Goal: Communication & Community: Answer question/provide support

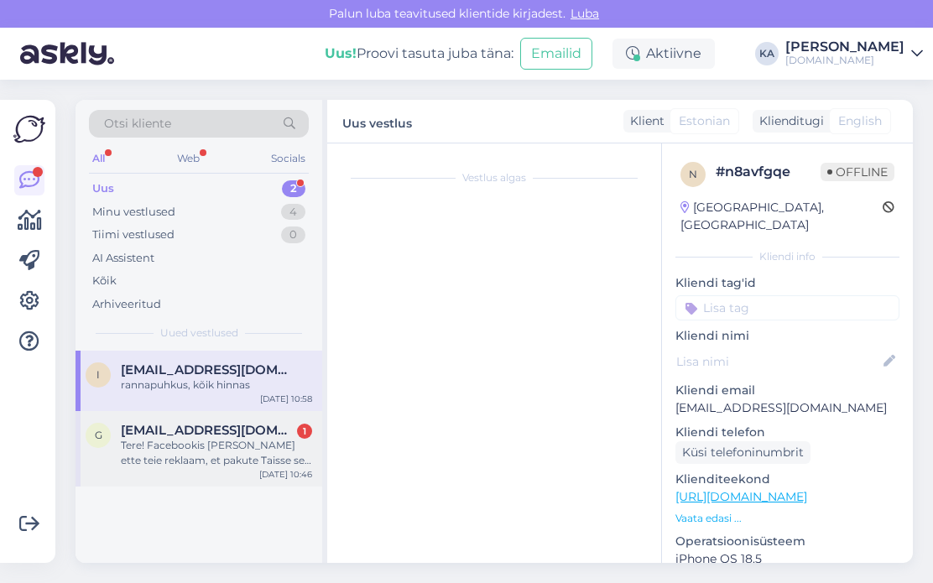
scroll to position [12, 0]
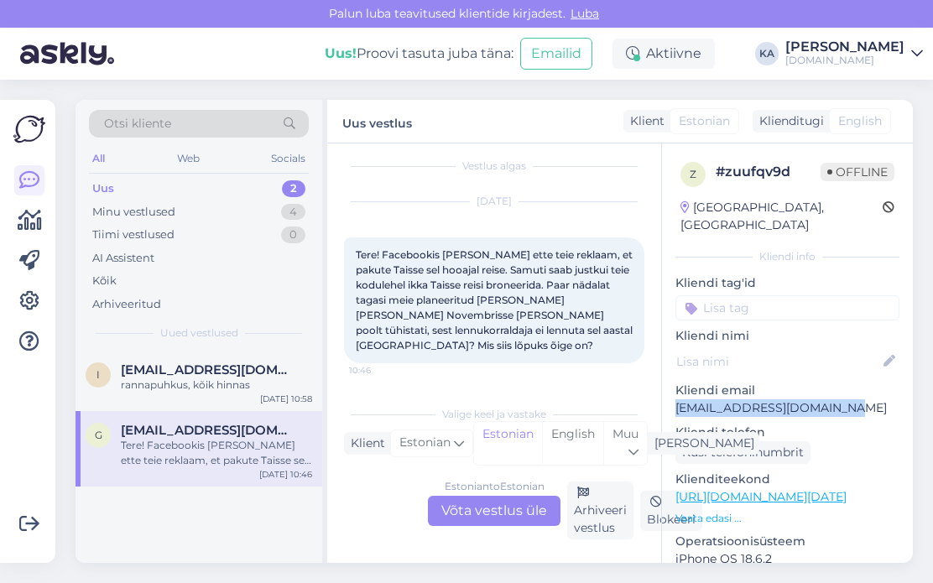
drag, startPoint x: 848, startPoint y: 388, endPoint x: 676, endPoint y: 392, distance: 172.0
click at [676, 399] on p "[EMAIL_ADDRESS][DOMAIN_NAME]" at bounding box center [787, 408] width 224 height 18
copy p "[EMAIL_ADDRESS][DOMAIN_NAME]"
click at [831, 399] on p "[EMAIL_ADDRESS][DOMAIN_NAME]" at bounding box center [787, 408] width 224 height 18
click at [523, 503] on div "Estonian to Estonian Võta vestlus üle" at bounding box center [494, 511] width 133 height 30
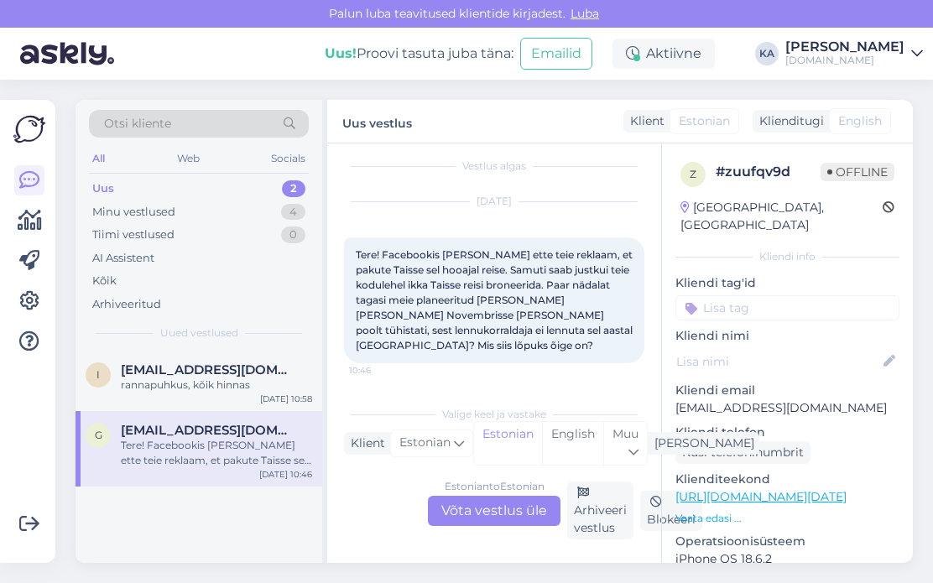
scroll to position [0, 0]
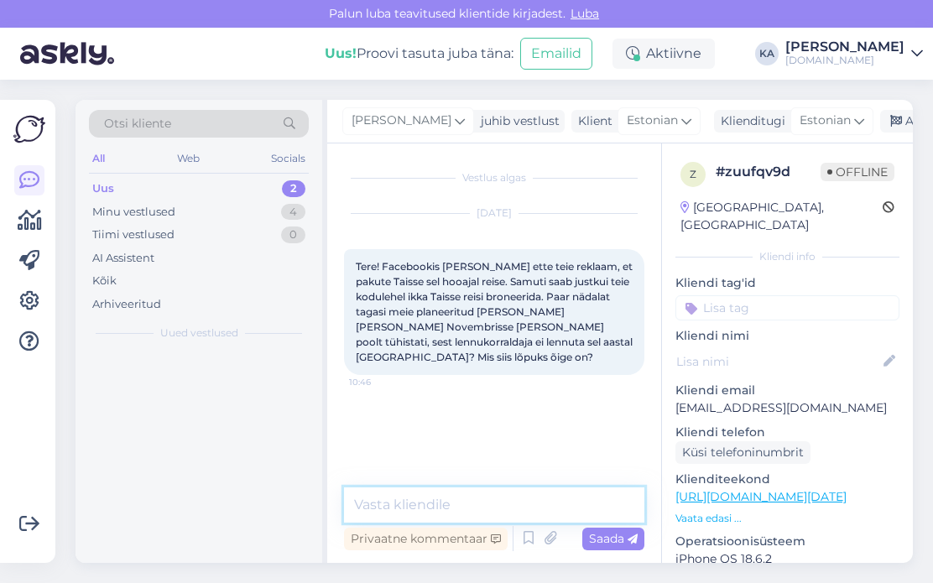
click at [403, 492] on textarea at bounding box center [494, 504] width 300 height 35
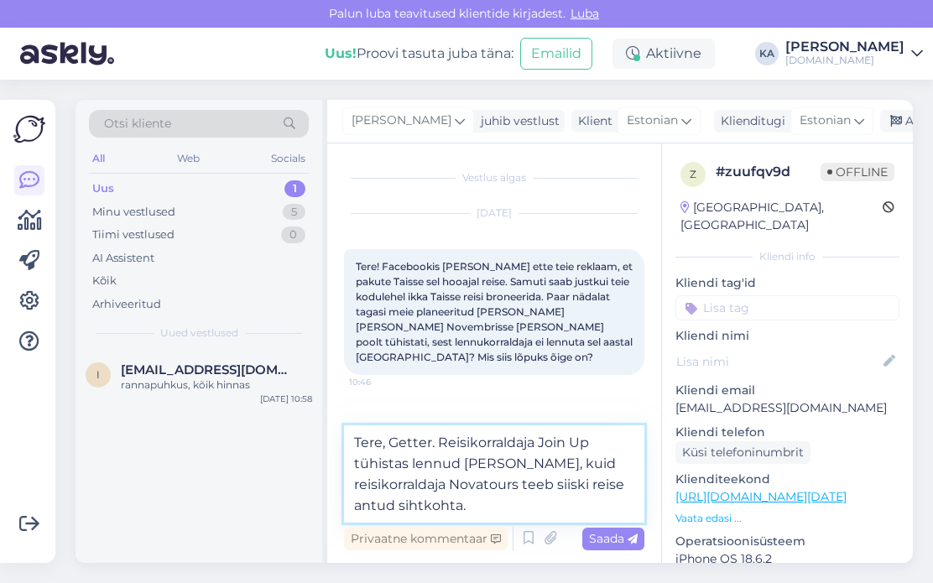
click at [503, 511] on textarea "Tere, Getter. Reisikorraldaja Join Up tühistas lennud [PERSON_NAME], kuid reisi…" at bounding box center [494, 473] width 300 height 97
click at [487, 502] on textarea "Tere, Getter. Reisikorraldaja Join Up tühistas lennud [PERSON_NAME], kuid reisi…" at bounding box center [494, 473] width 300 height 97
click at [504, 513] on textarea "Tere, Getter. Reisikorraldaja Join Up tühistas lennud [PERSON_NAME], kuid reisi…" at bounding box center [494, 473] width 300 height 97
type textarea "Tere, Getter. Reisikorraldaja Join Up tühistas lennud [PERSON_NAME], kuid reisi…"
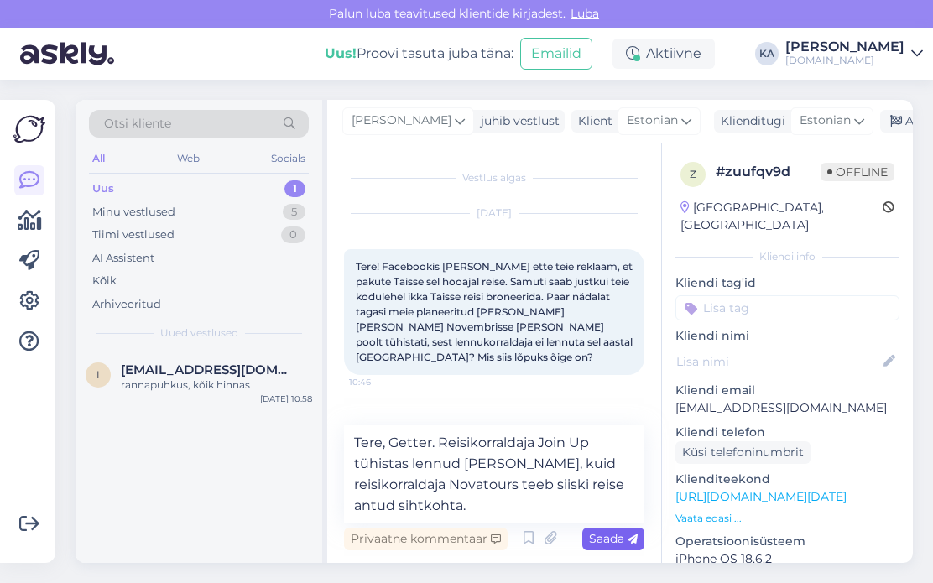
click at [613, 546] on div "Saada" at bounding box center [613, 539] width 62 height 23
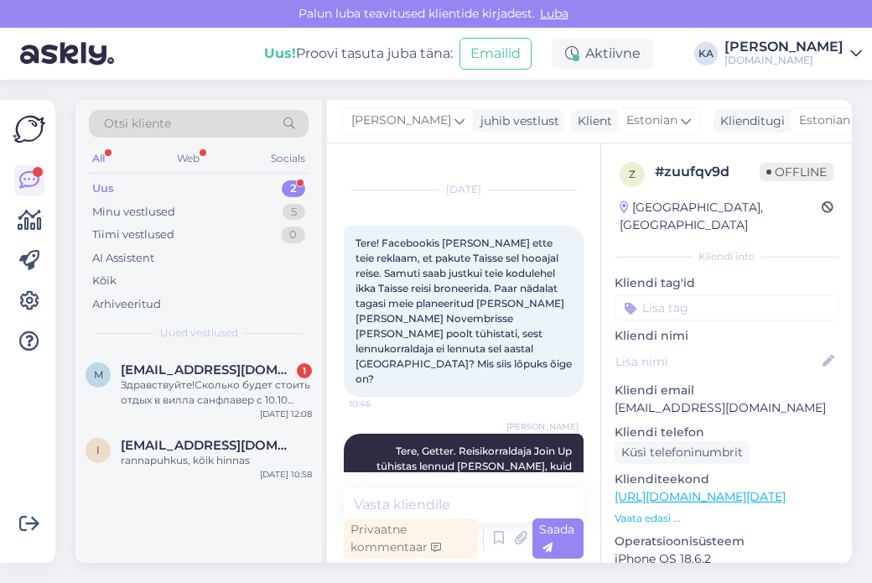
scroll to position [69, 0]
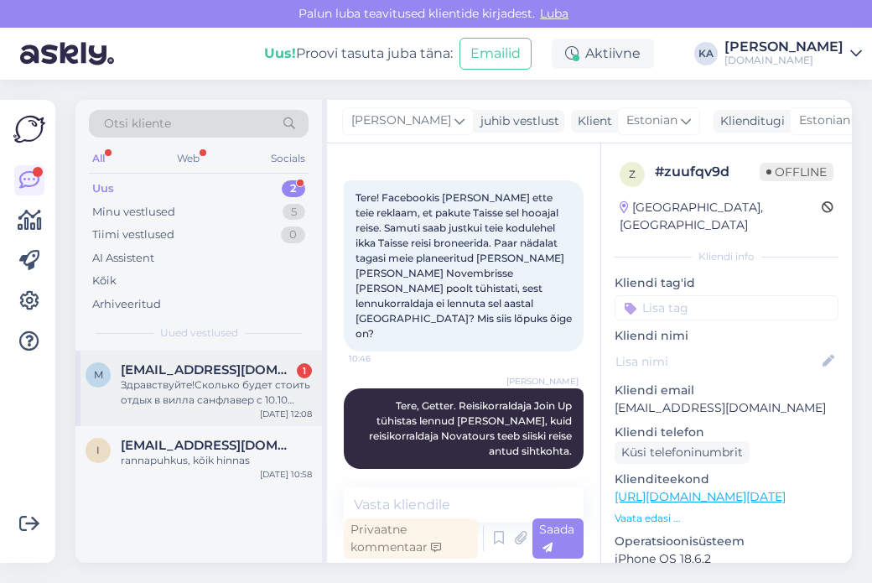
click at [168, 408] on div "m [EMAIL_ADDRESS][DOMAIN_NAME] 1 Здравствуйте!Сколько будет стоить отдых в вилл…" at bounding box center [198, 388] width 247 height 75
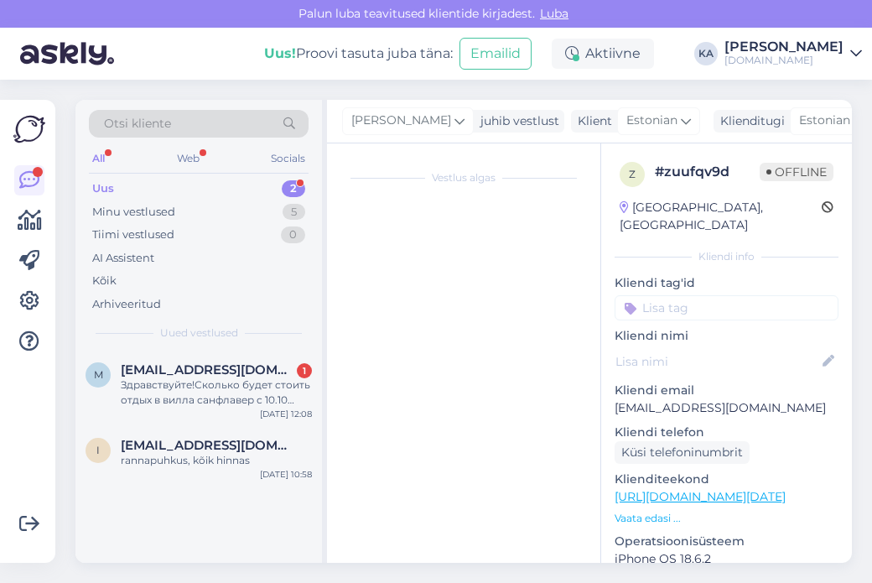
scroll to position [0, 0]
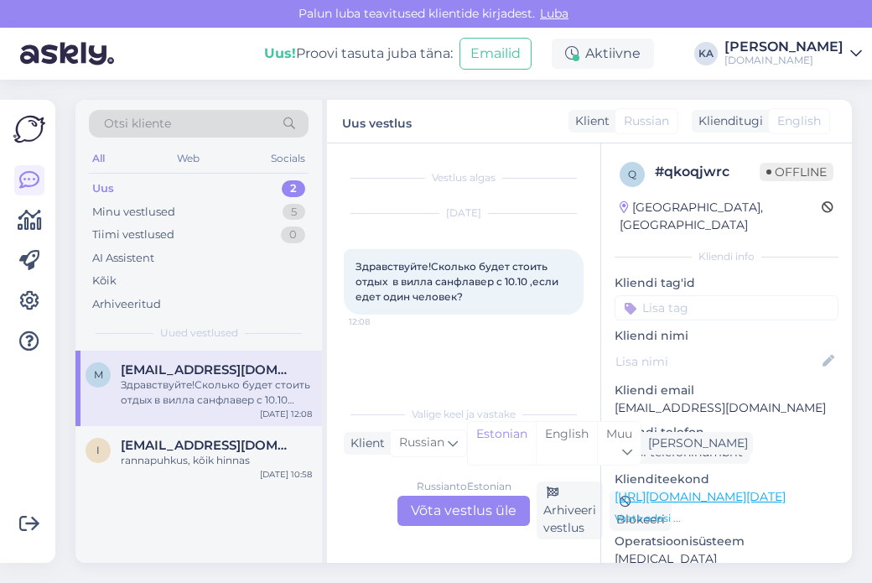
click at [421, 507] on div "Russian to Estonian Võta vestlus üle" at bounding box center [464, 511] width 133 height 30
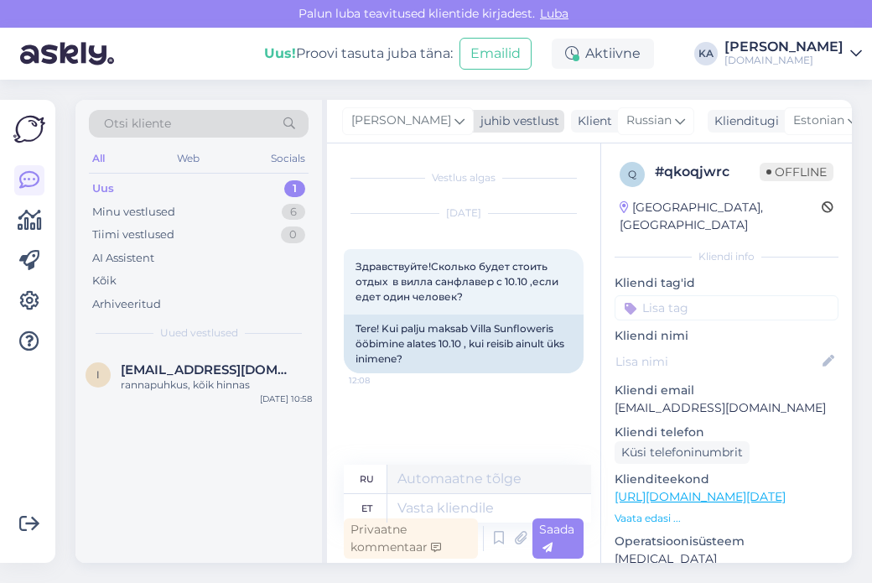
click at [388, 123] on span "[PERSON_NAME]" at bounding box center [401, 121] width 100 height 18
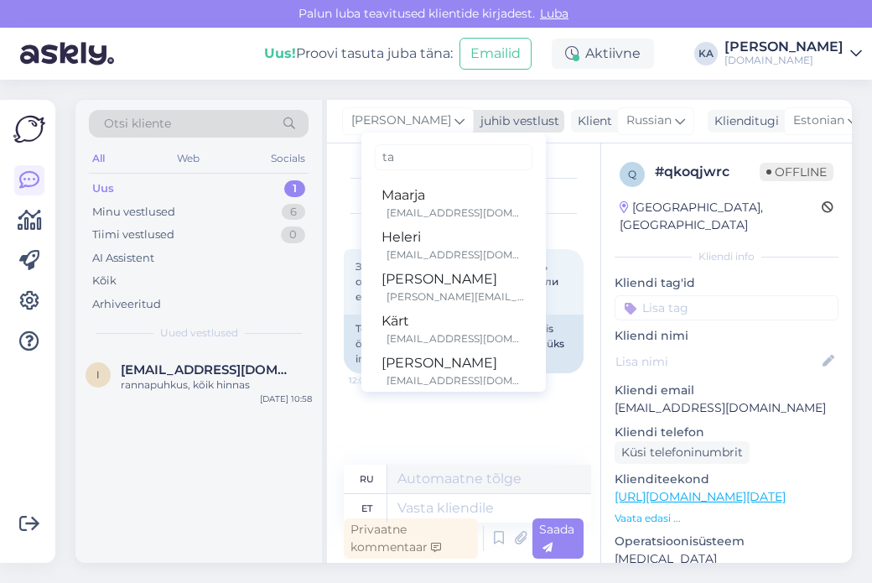
type input "tat"
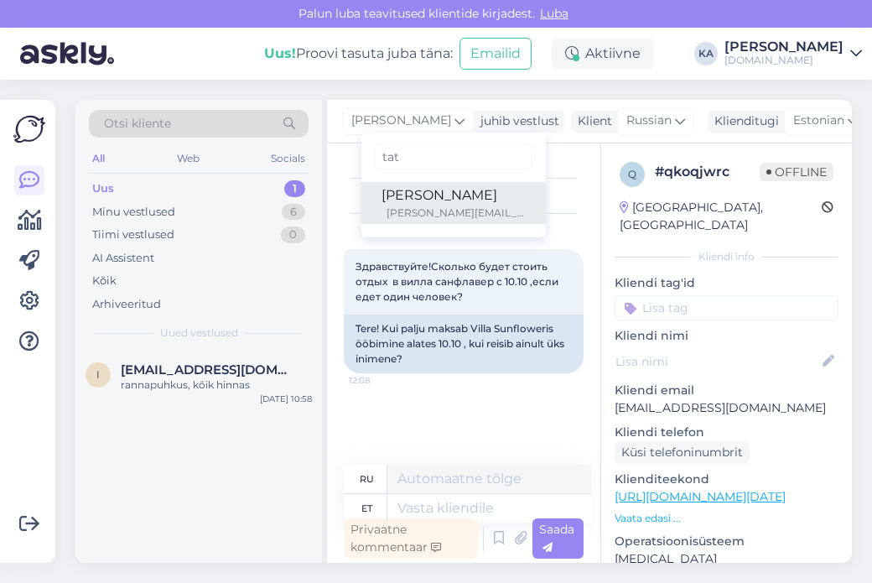
click at [410, 212] on div "[PERSON_NAME][EMAIL_ADDRESS][DOMAIN_NAME]" at bounding box center [456, 213] width 139 height 15
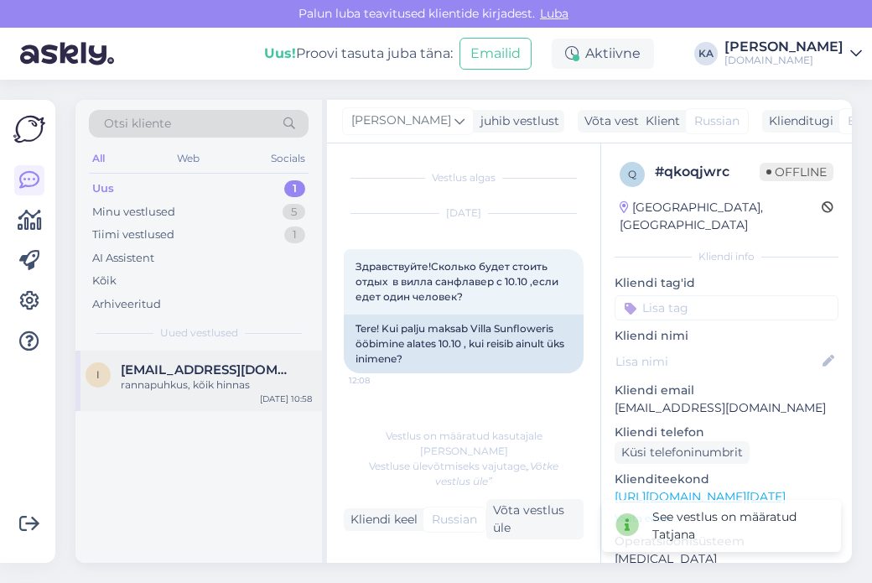
click at [236, 377] on div "rannapuhkus, kõik hinnas" at bounding box center [216, 384] width 191 height 15
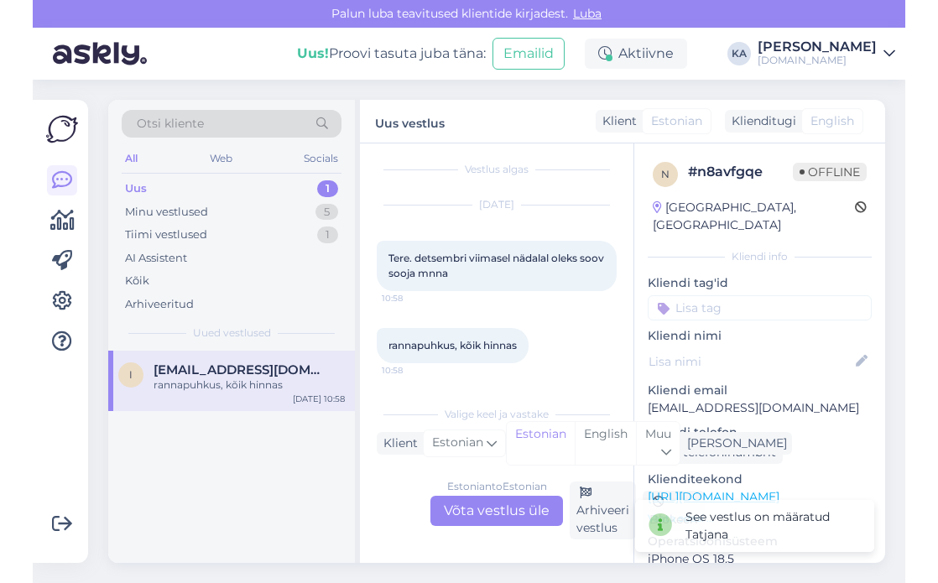
scroll to position [8, 0]
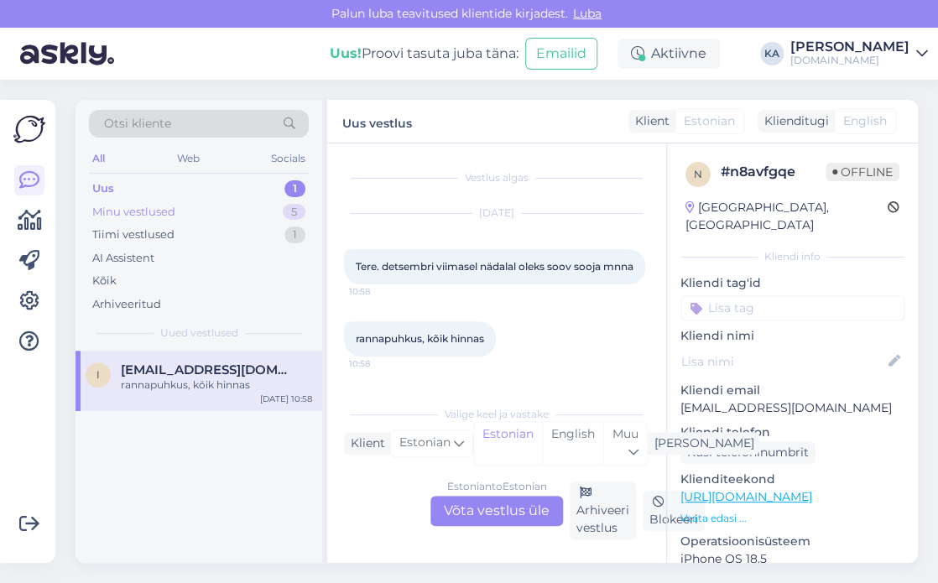
click at [207, 210] on div "Minu vestlused 5" at bounding box center [199, 211] width 220 height 23
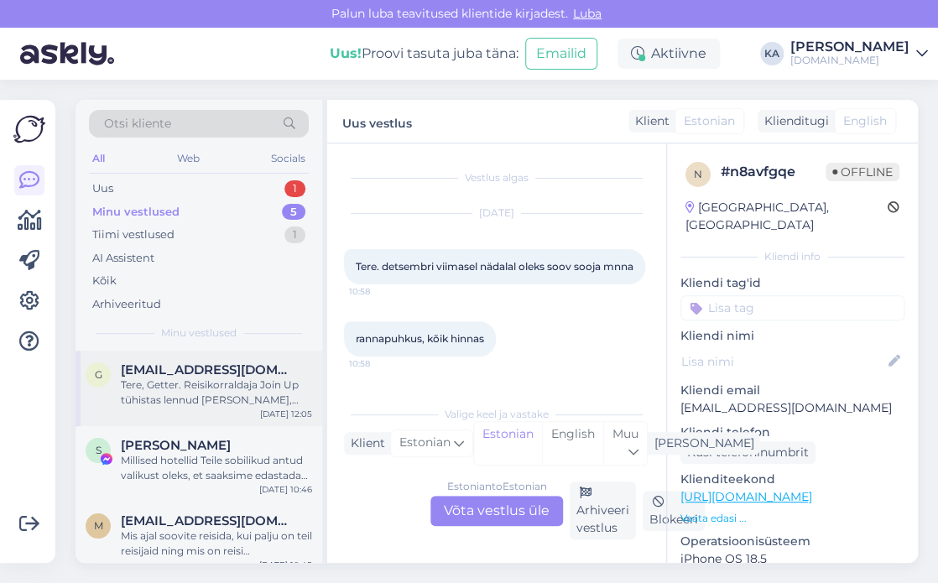
click at [219, 402] on div "Tere, Getter. Reisikorraldaja Join Up tühistas lennud [PERSON_NAME], kuid reisi…" at bounding box center [216, 392] width 191 height 30
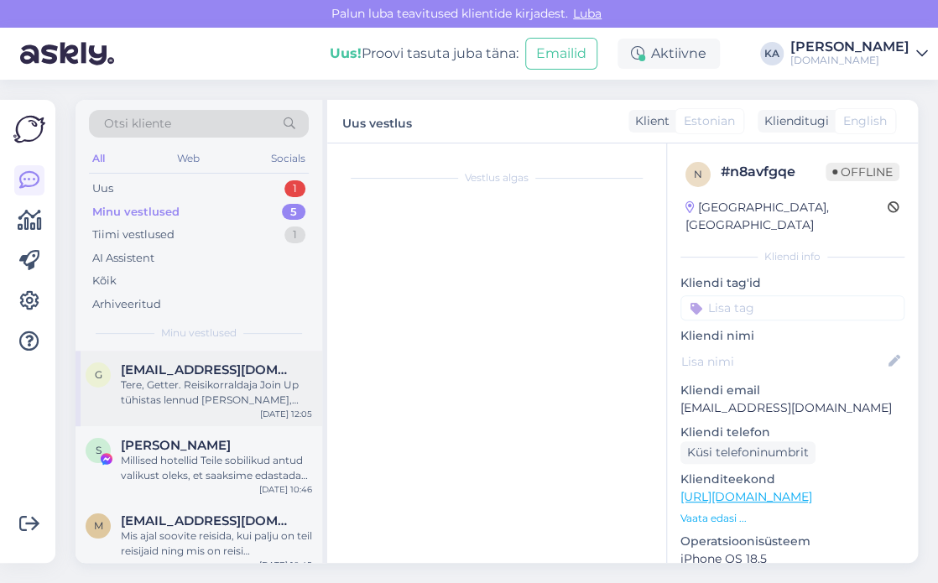
scroll to position [23, 0]
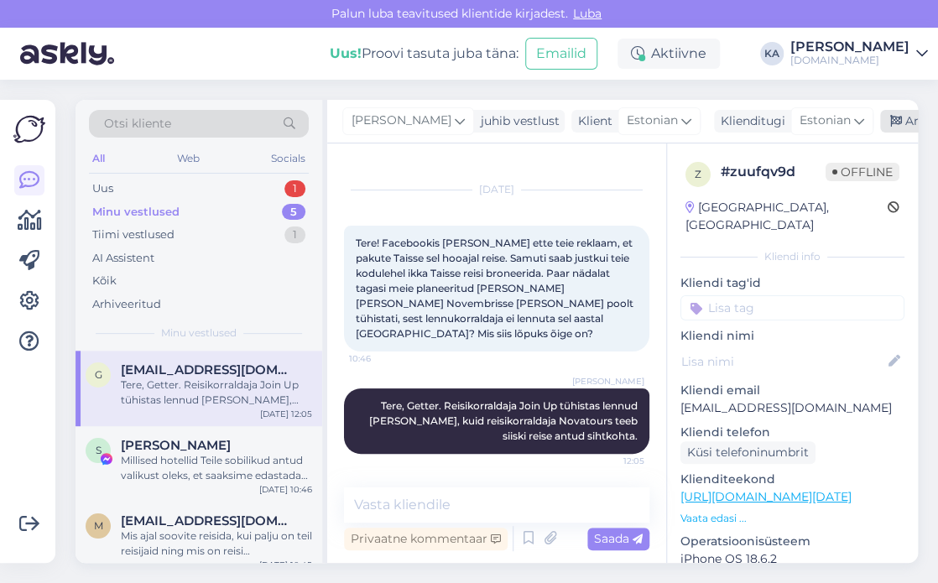
click at [886, 121] on div "Arhiveeri vestlus" at bounding box center [944, 121] width 129 height 23
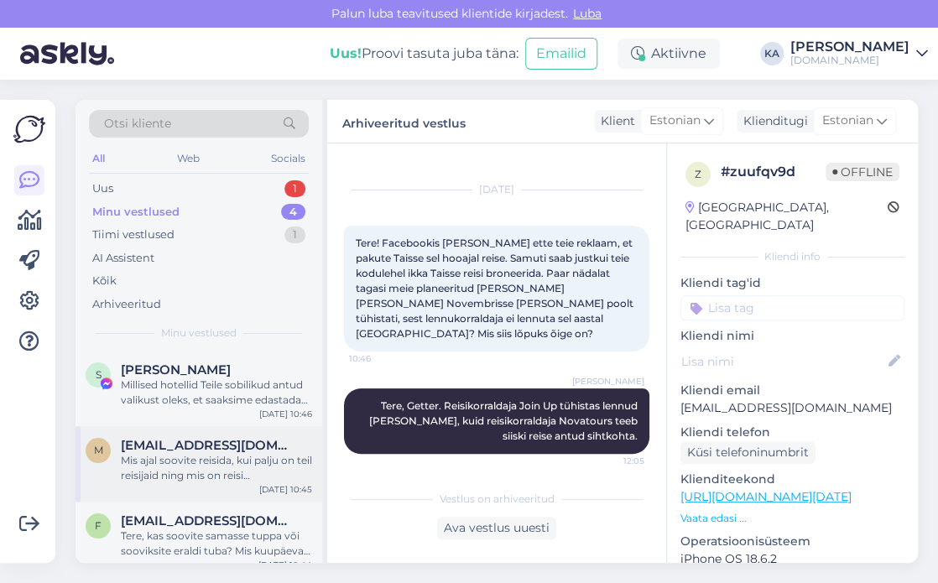
click at [195, 487] on div "m [PERSON_NAME][EMAIL_ADDRESS][DOMAIN_NAME] Mis ajal soovite reisida, kui palju…" at bounding box center [198, 463] width 247 height 75
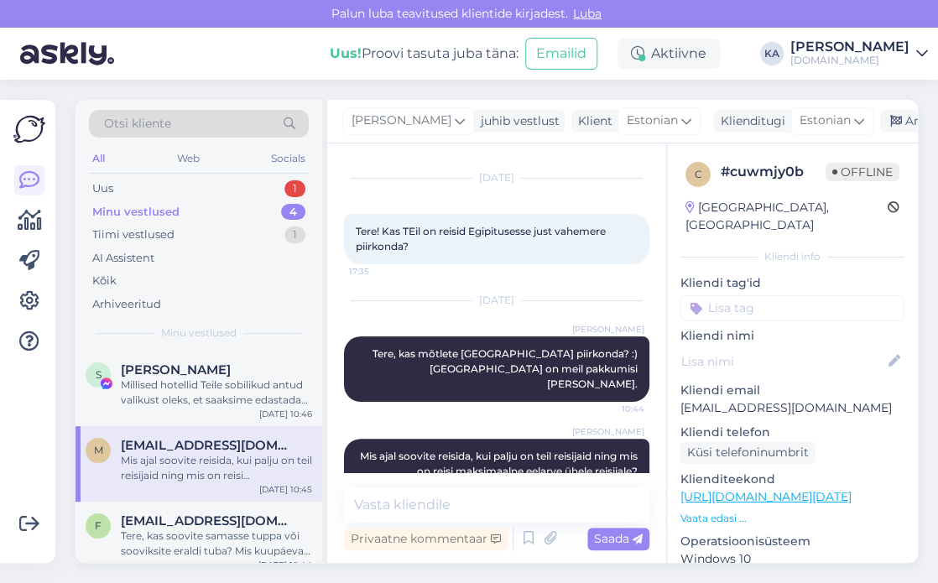
scroll to position [55, 0]
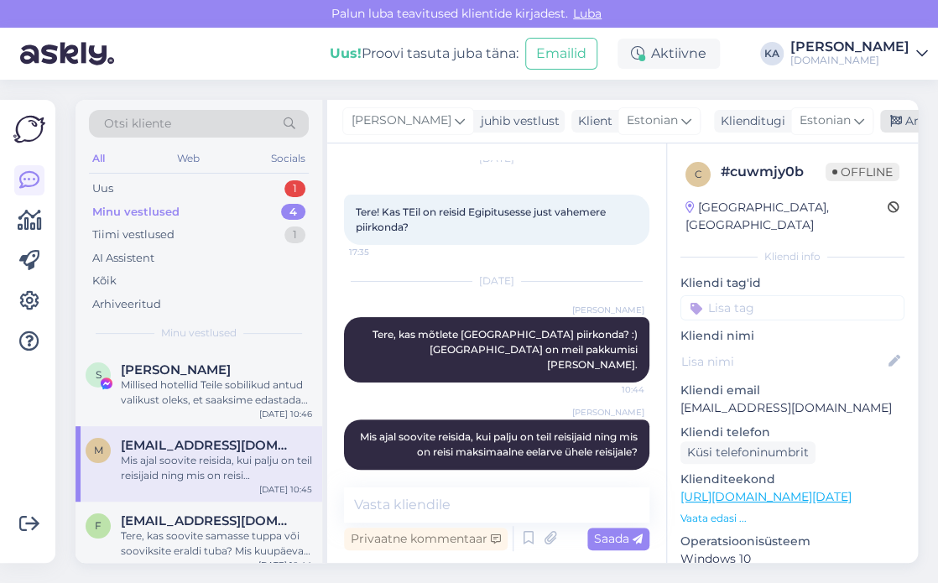
click at [892, 122] on div "Arhiveeri vestlus" at bounding box center [944, 121] width 129 height 23
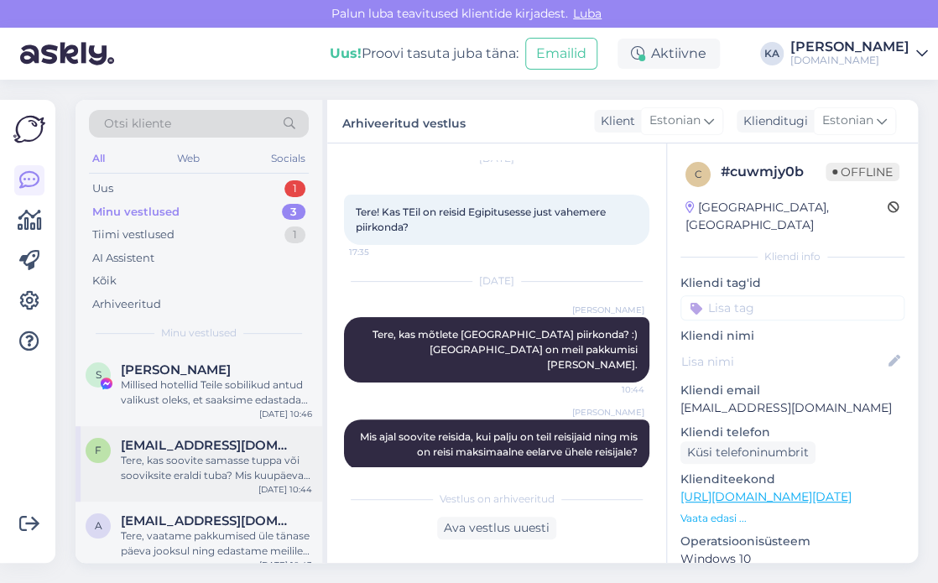
click at [187, 477] on div "Tere, kas soovite samasse tuppa või sooviksite eraldi tuba? Mis kuupäeval toimu…" at bounding box center [216, 468] width 191 height 30
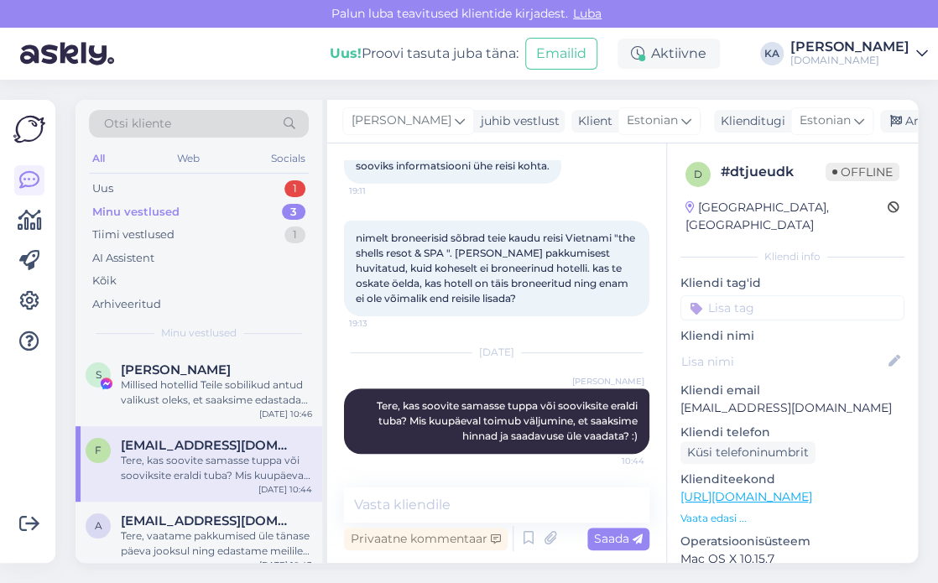
scroll to position [172, 0]
click at [890, 127] on icon at bounding box center [896, 122] width 12 height 12
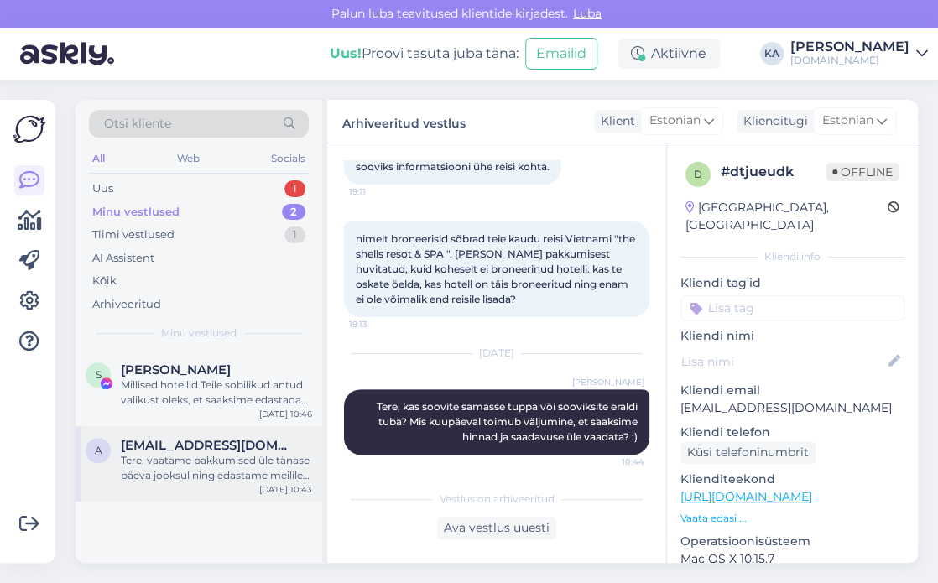
click at [171, 476] on div "Tere, vaatame pakkumised üle tänase päeva jooksul ning edastame meilile [EMAIL_…" at bounding box center [216, 468] width 191 height 30
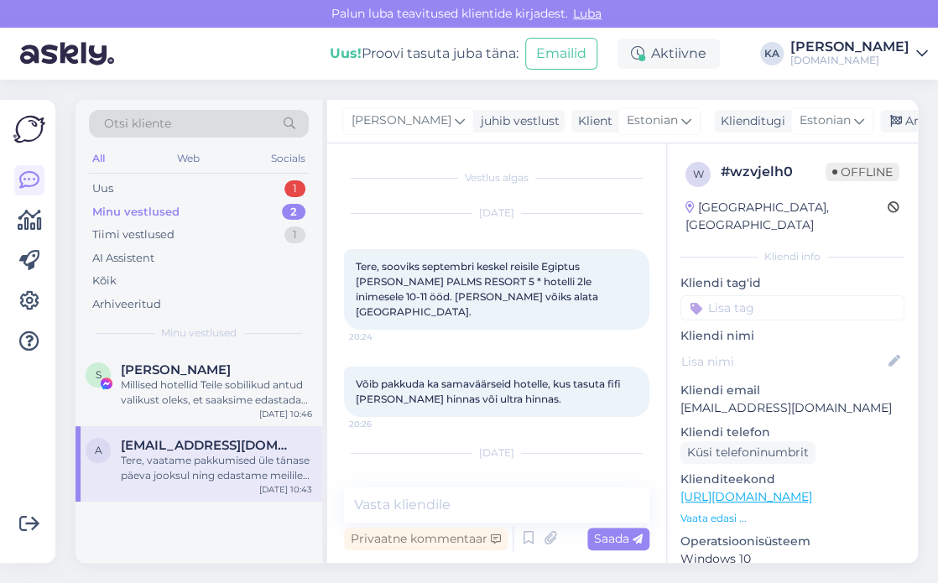
scroll to position [70, 0]
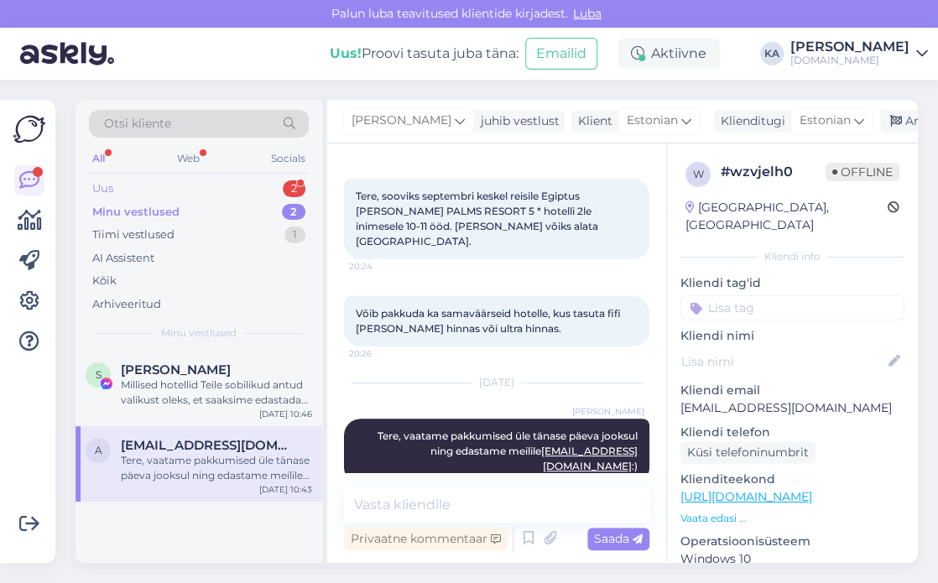
click at [169, 195] on div "Uus 2" at bounding box center [199, 188] width 220 height 23
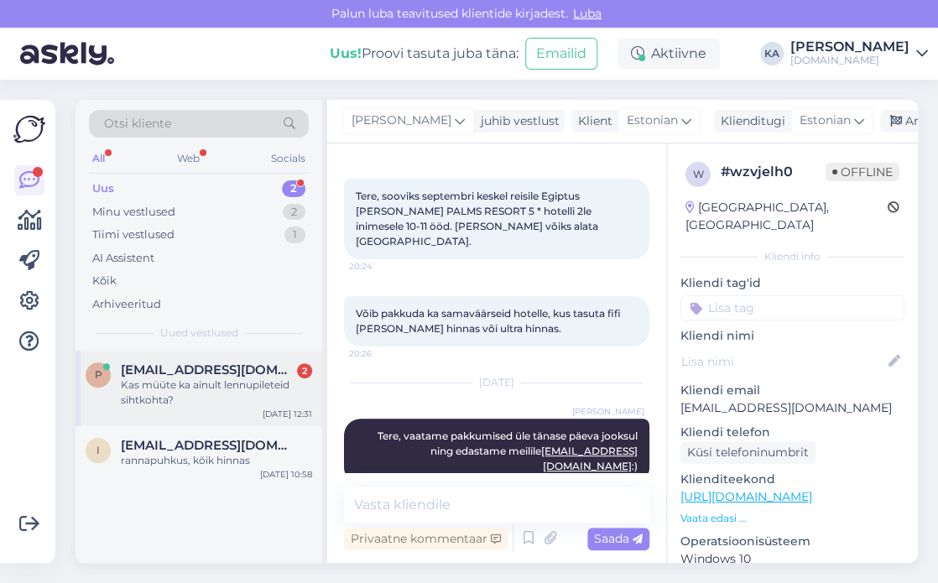
click at [234, 398] on div "Kas müüte ka ainult lennupileteid sihtkohta?" at bounding box center [216, 392] width 191 height 30
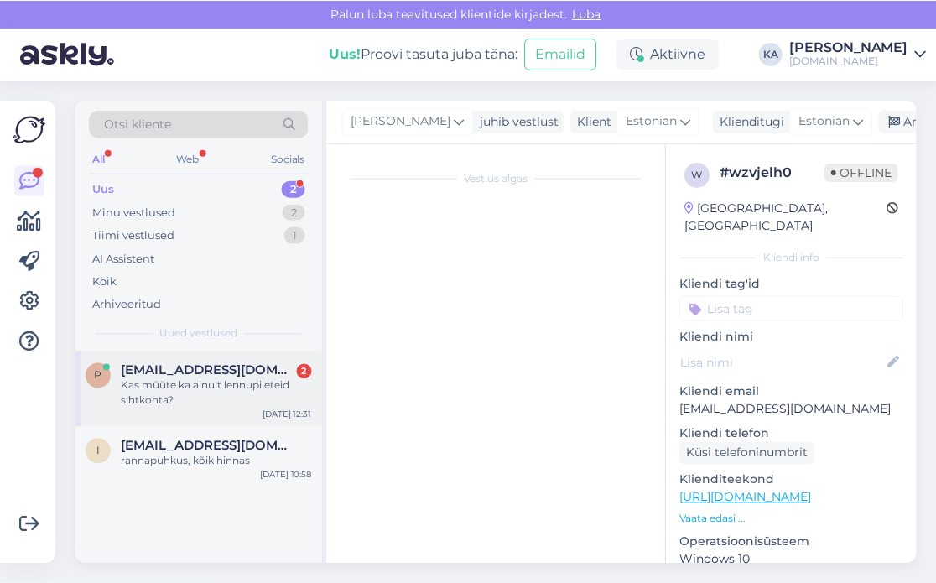
scroll to position [0, 0]
